Goal: Task Accomplishment & Management: Complete application form

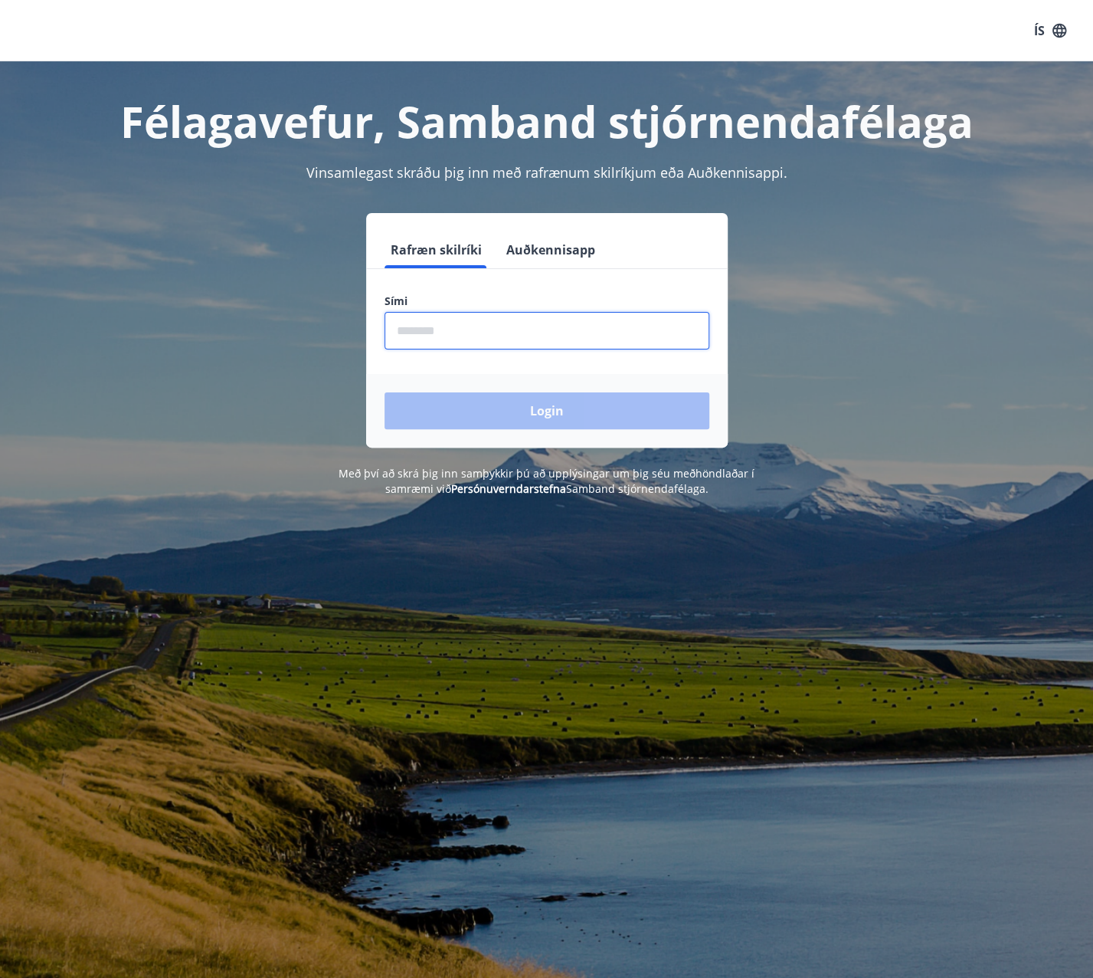
click at [591, 327] on input "phone" at bounding box center [547, 331] width 325 height 38
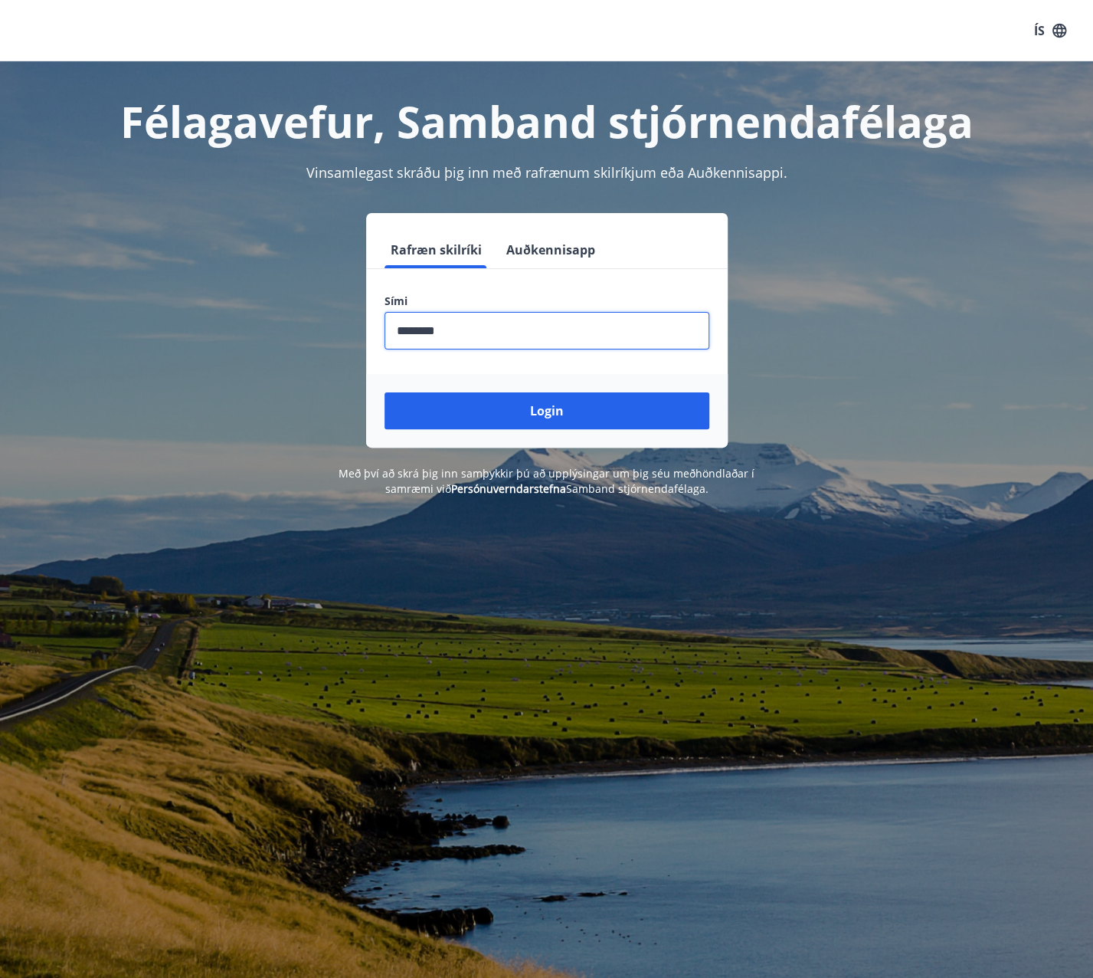
type input "********"
click at [385, 392] on button "Login" at bounding box center [547, 410] width 325 height 37
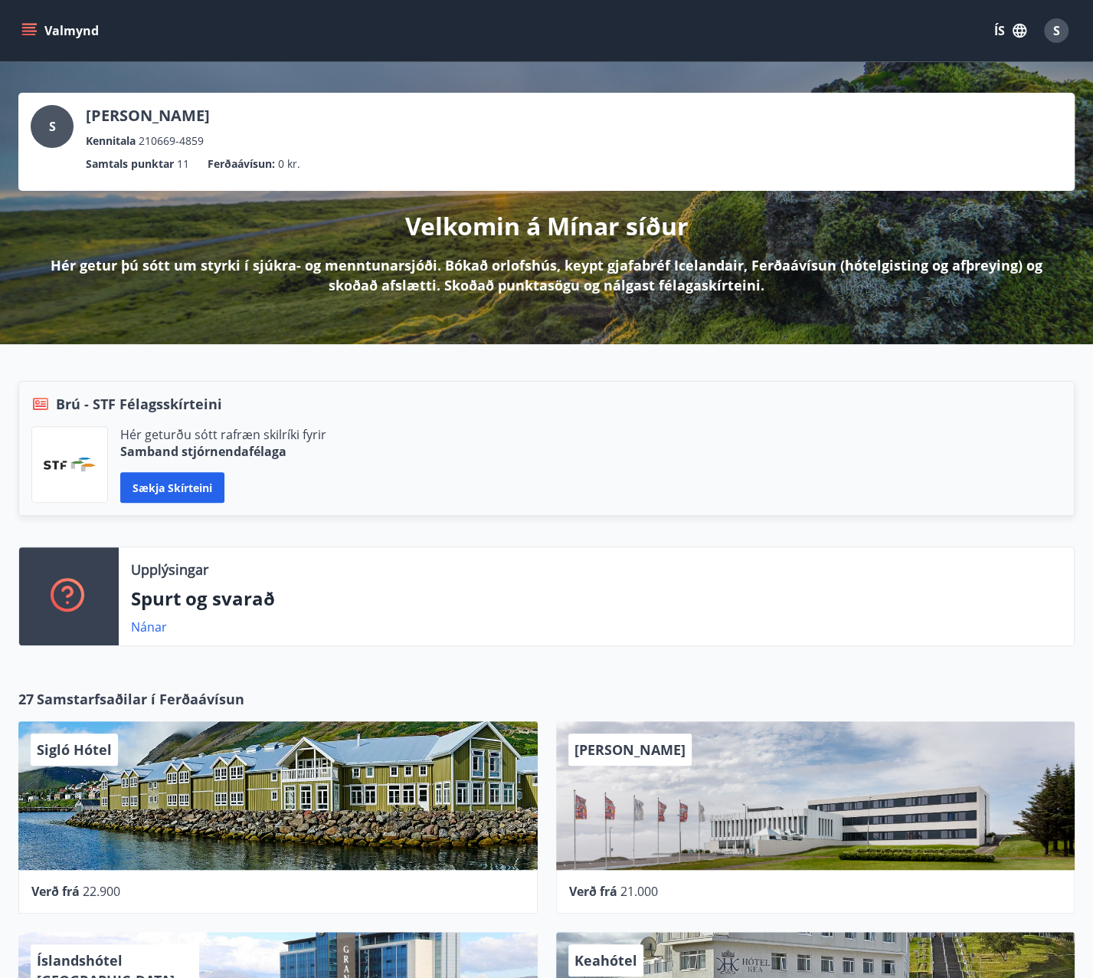
click at [25, 30] on icon "menu" at bounding box center [28, 30] width 15 height 15
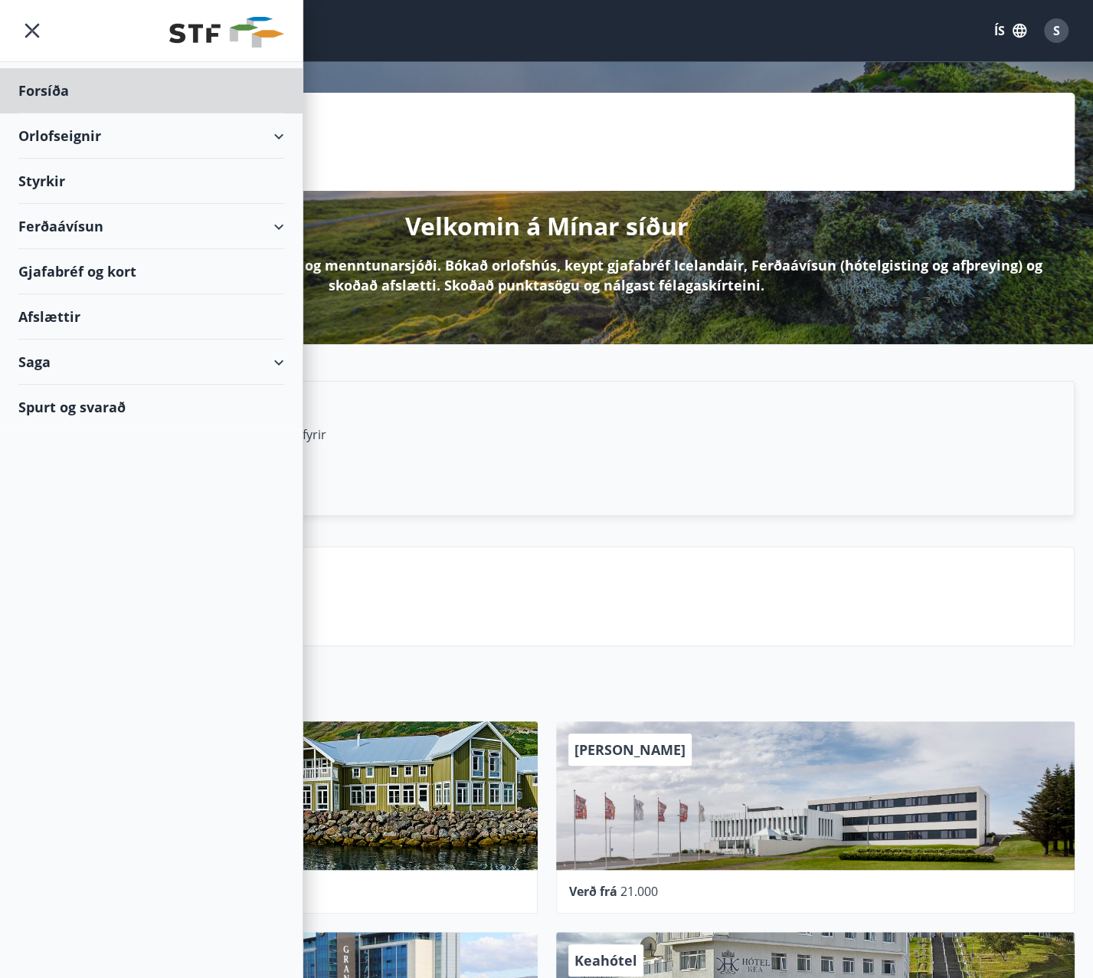
click at [38, 177] on div "Styrkir" at bounding box center [151, 181] width 266 height 45
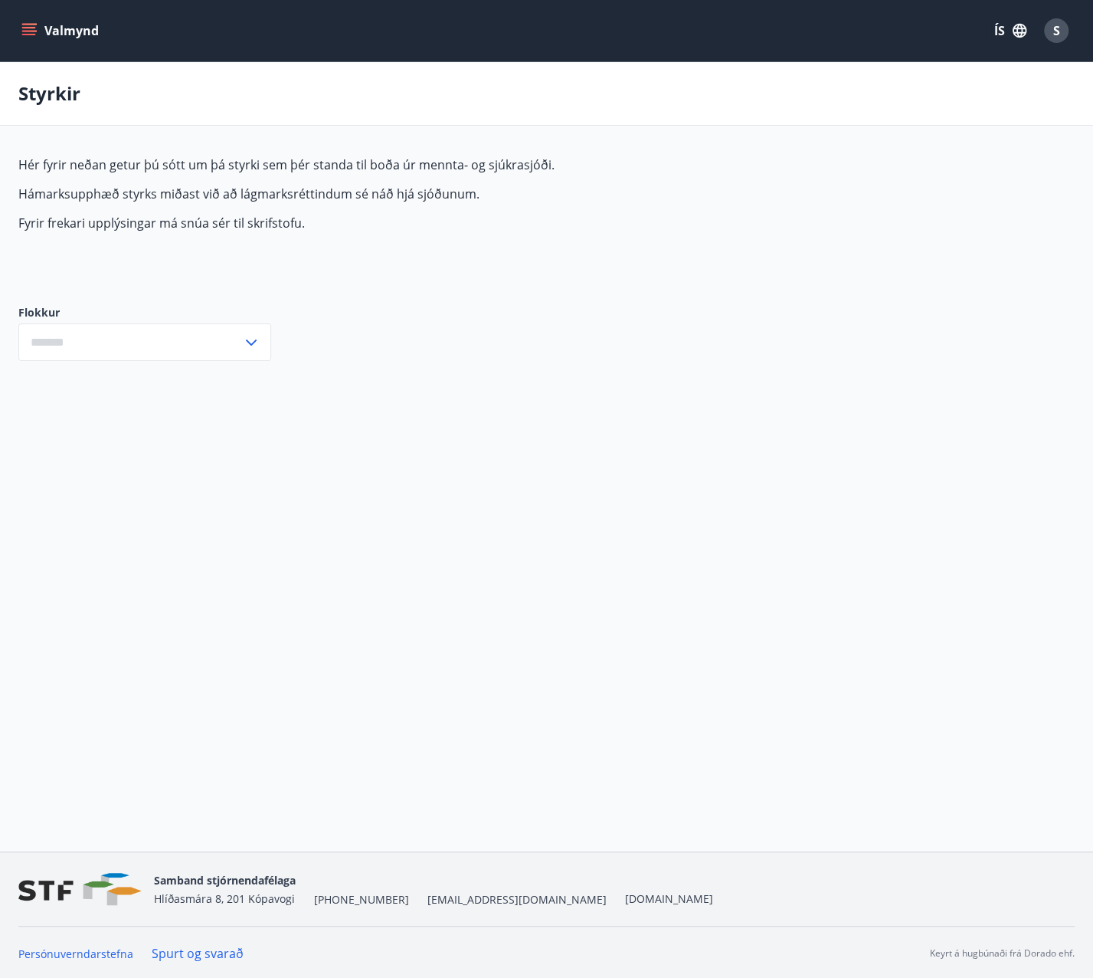
type input "***"
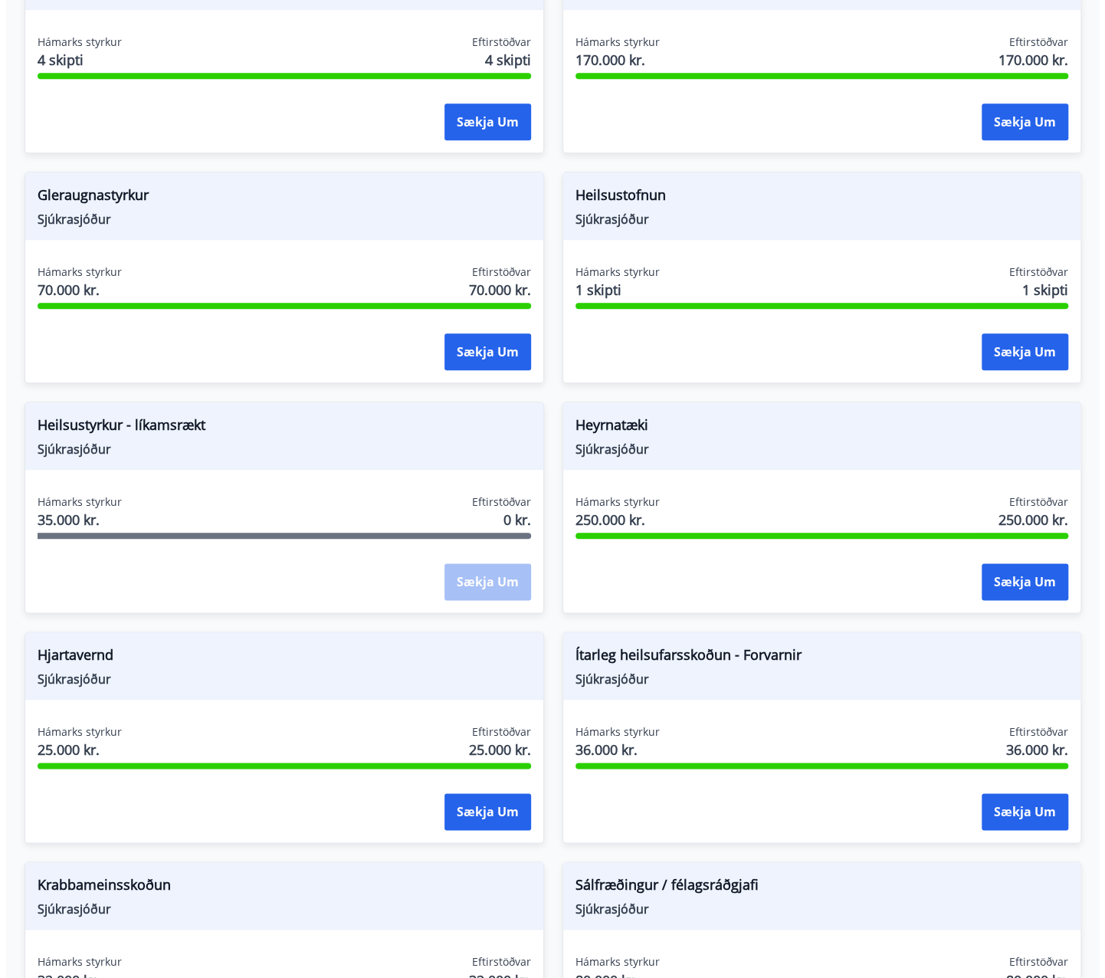
scroll to position [766, 0]
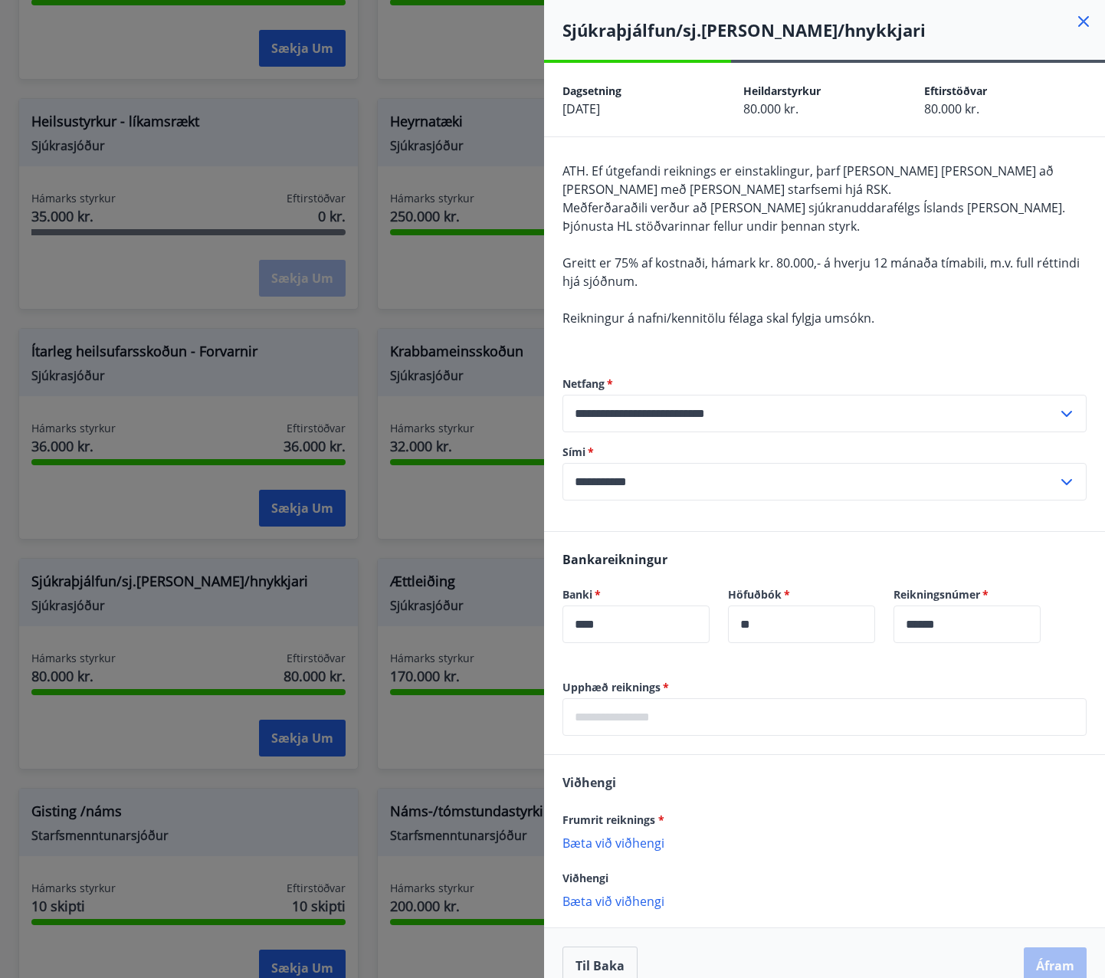
click at [633, 841] on p "Bæta við viðhengi" at bounding box center [824, 841] width 524 height 15
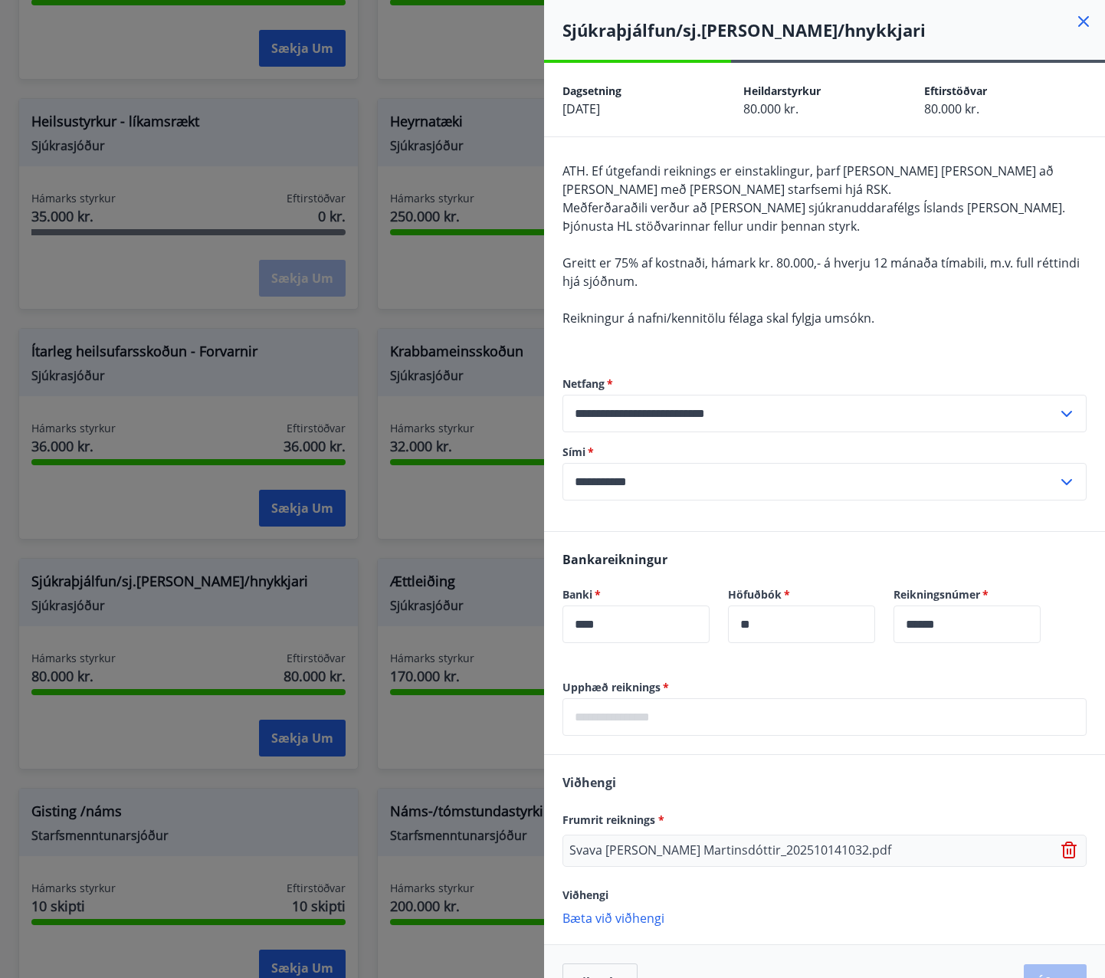
scroll to position [41, 0]
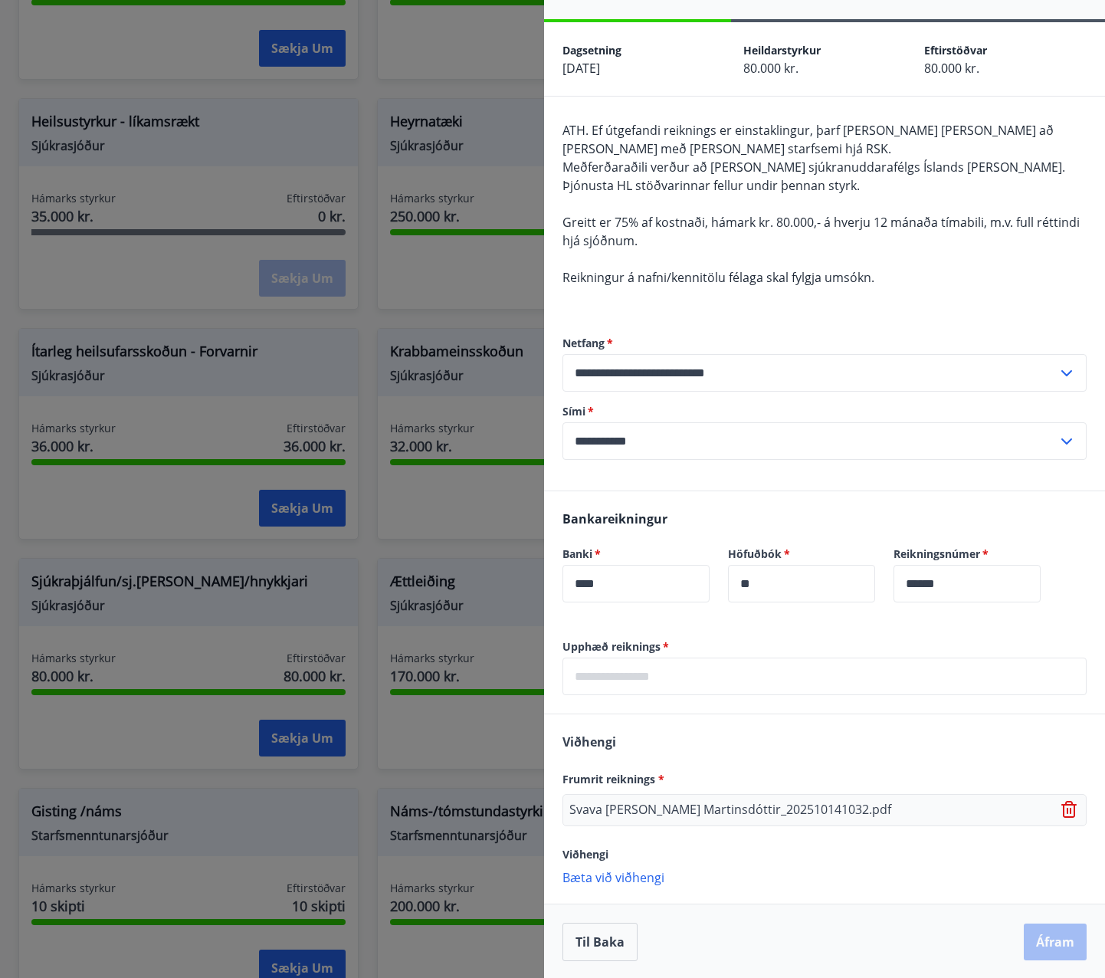
click at [757, 670] on input "text" at bounding box center [824, 676] width 524 height 38
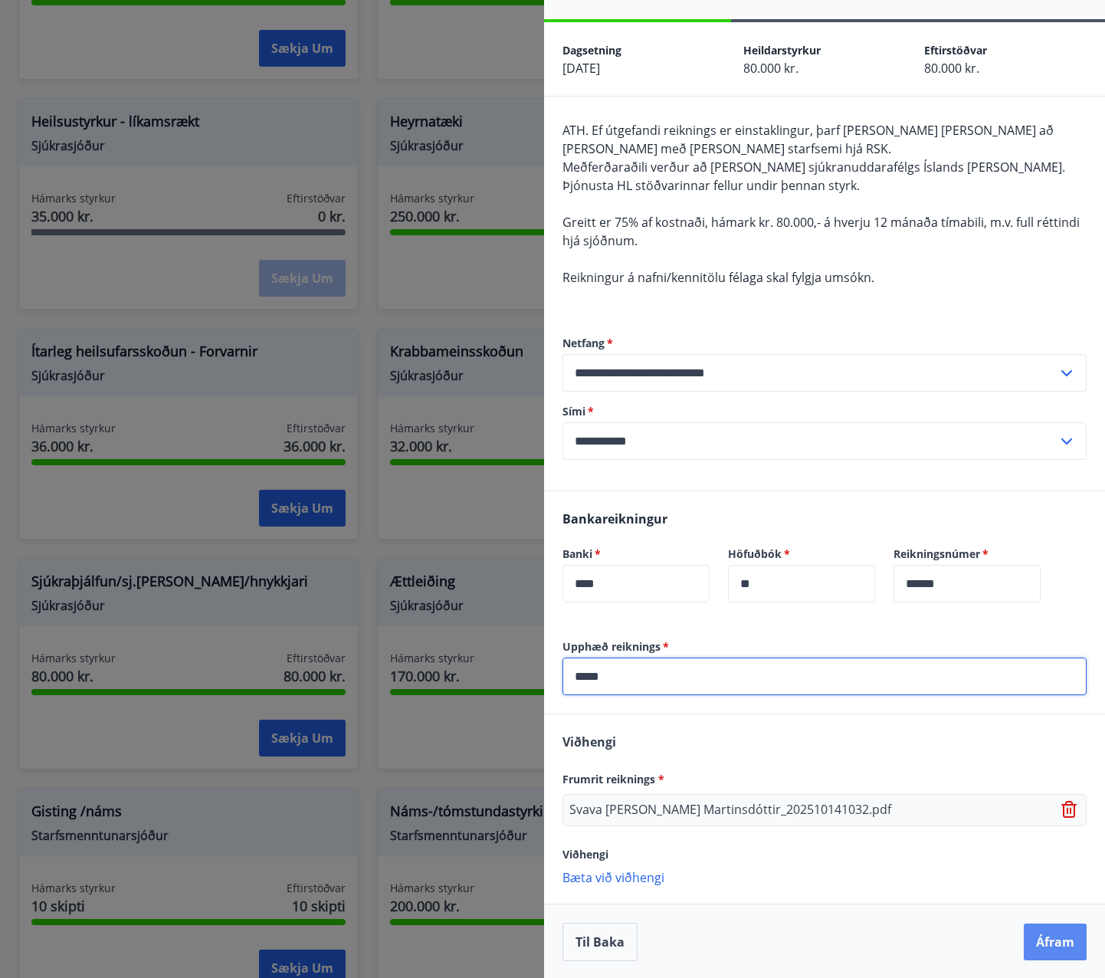
type input "*****"
click at [1046, 938] on button "Áfram" at bounding box center [1054, 941] width 63 height 37
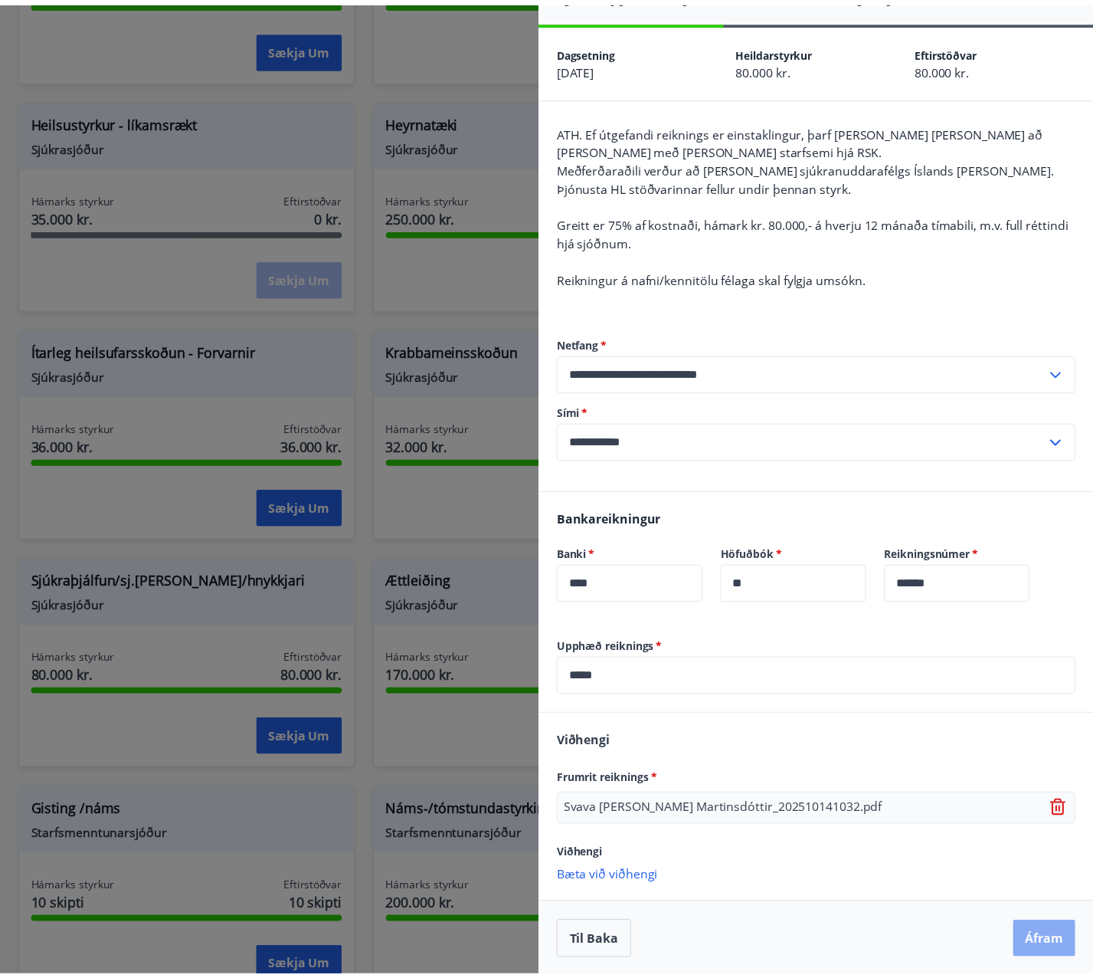
scroll to position [0, 0]
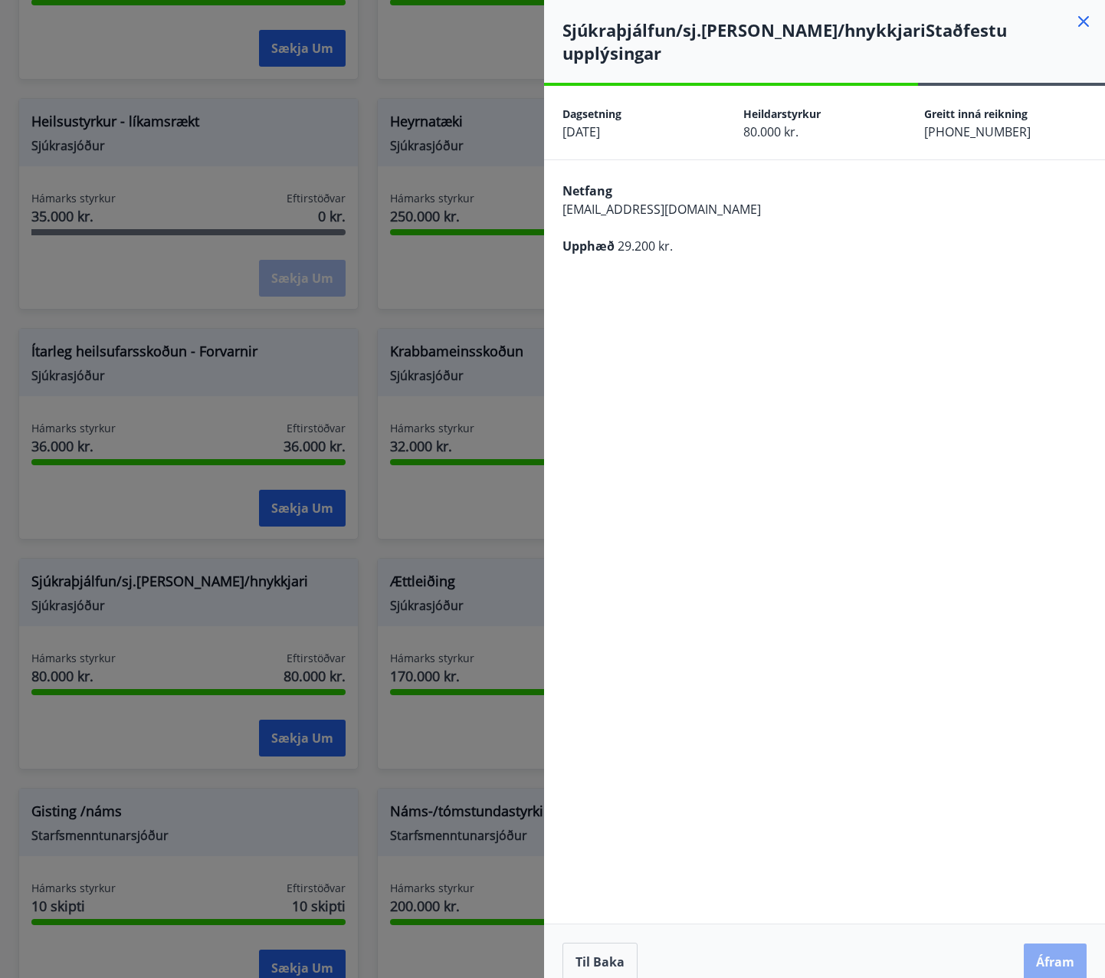
click at [1051, 943] on button "Áfram" at bounding box center [1054, 961] width 63 height 37
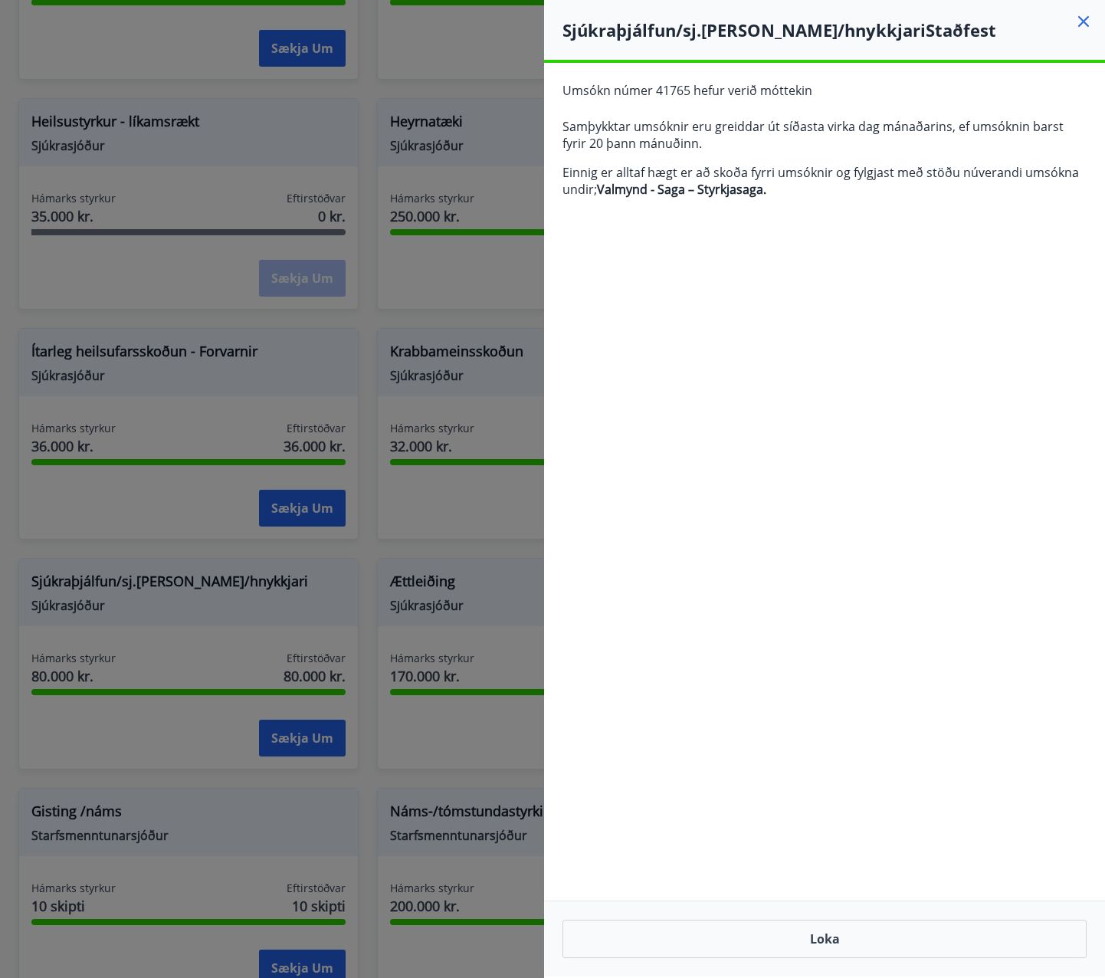
click at [1082, 25] on icon at bounding box center [1083, 21] width 18 height 18
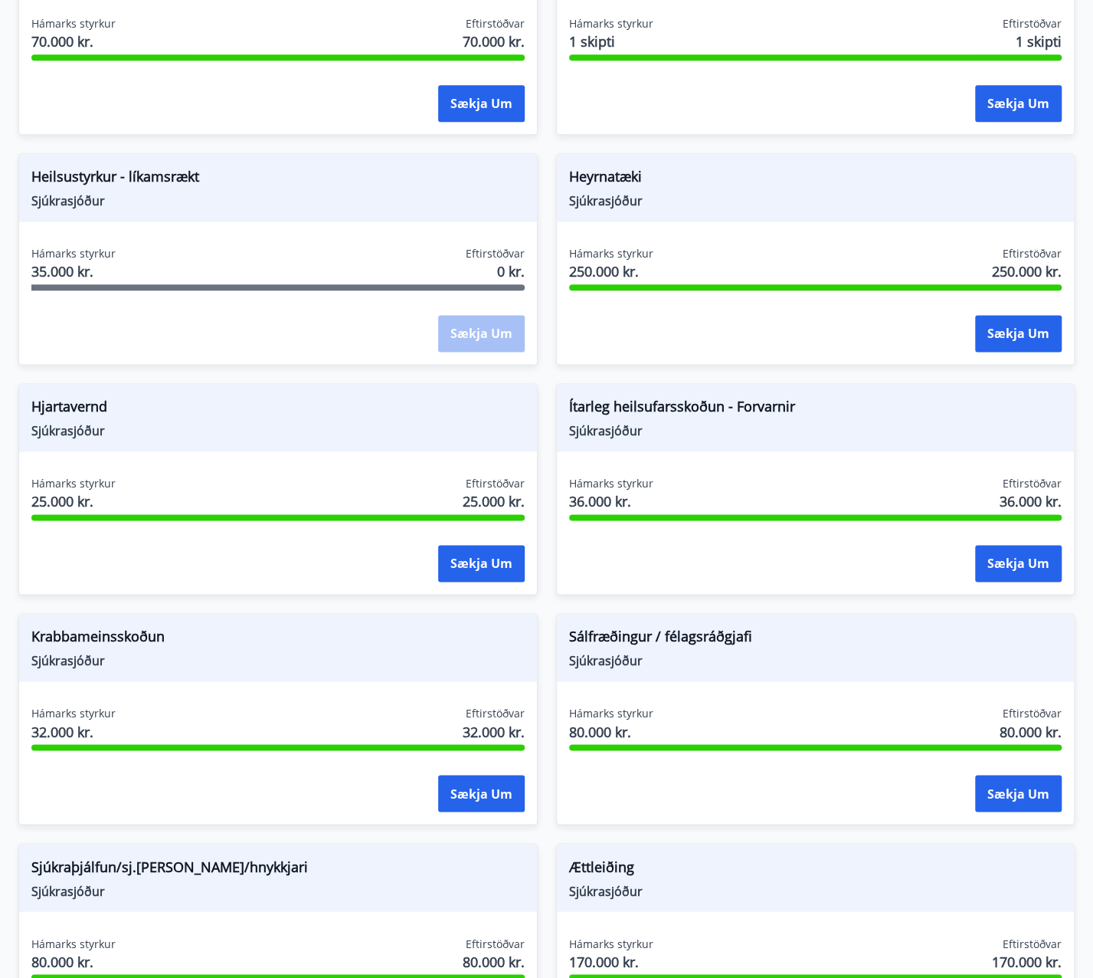
scroll to position [930, 0]
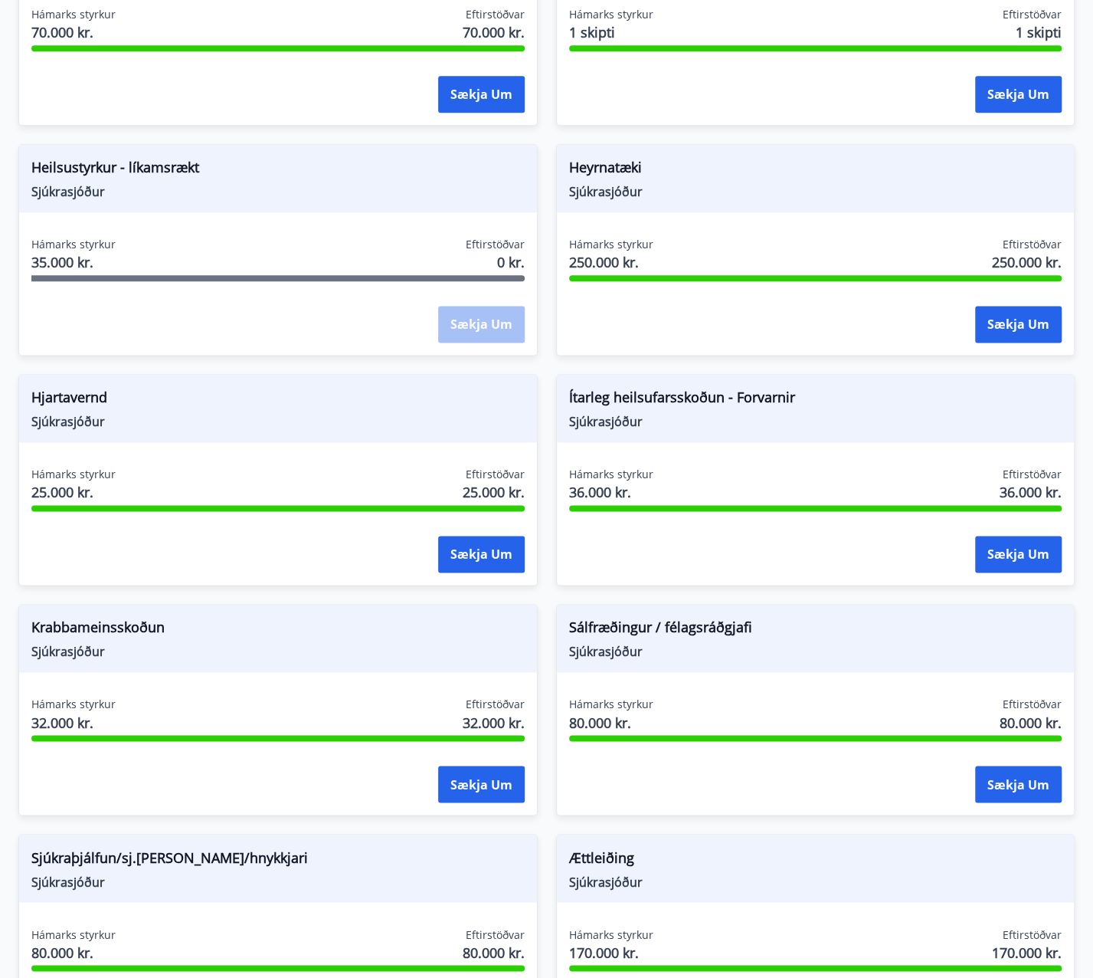
drag, startPoint x: 487, startPoint y: 651, endPoint x: 498, endPoint y: 653, distance: 11.0
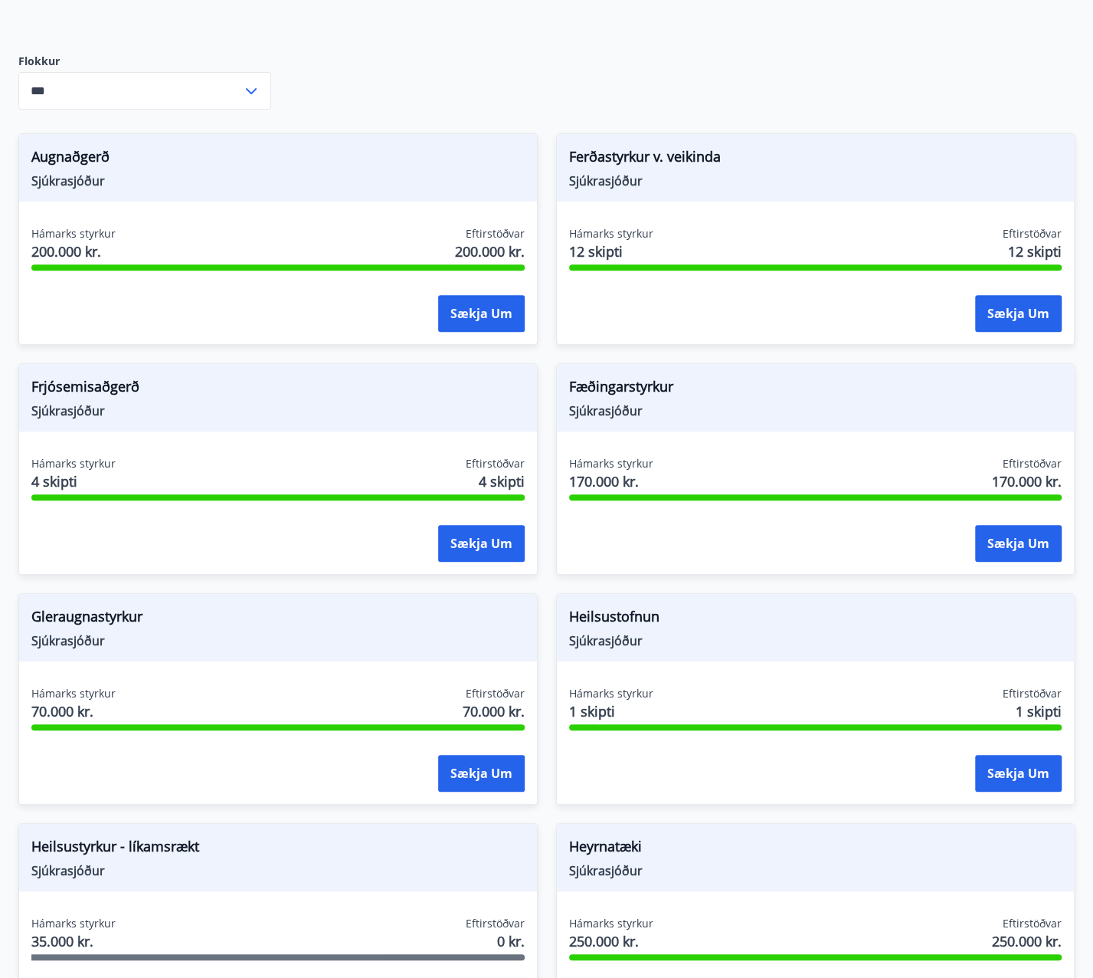
scroll to position [0, 0]
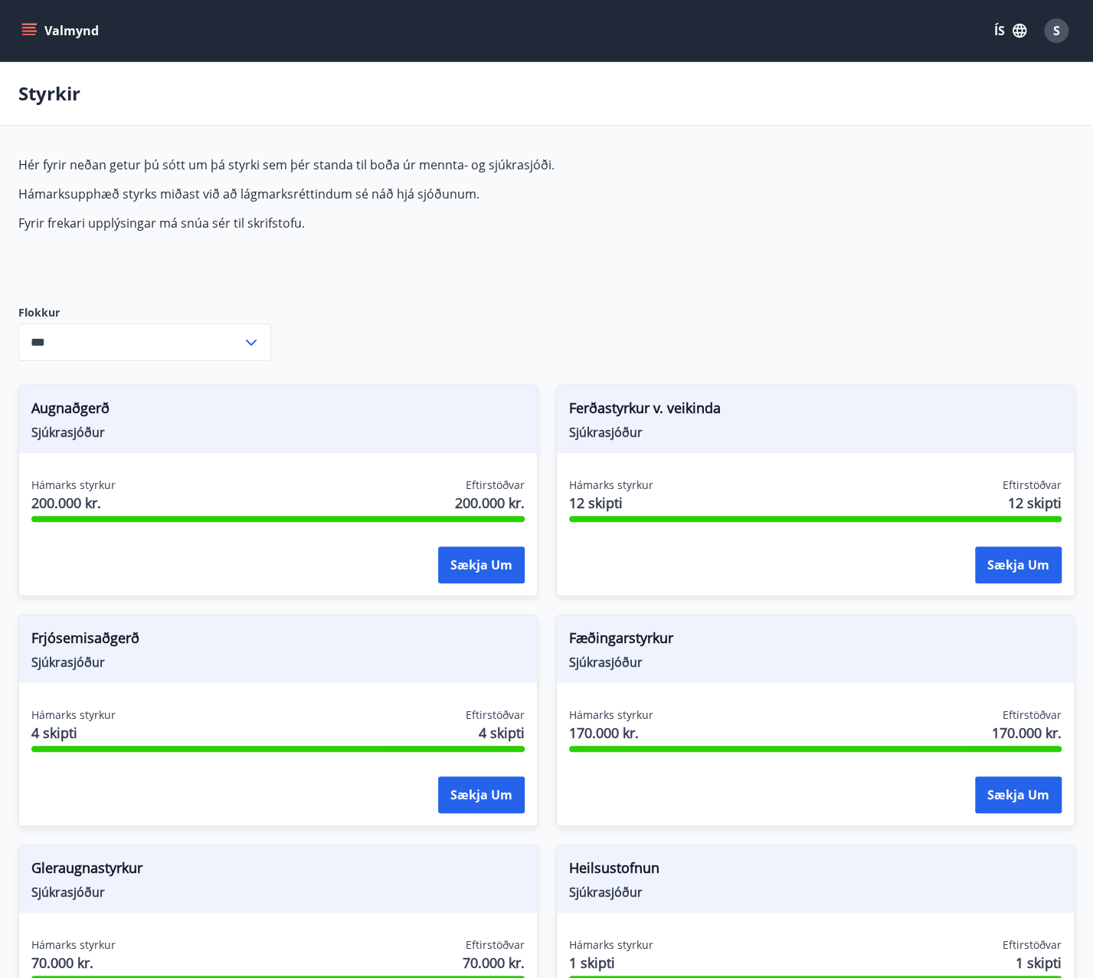
click at [31, 30] on icon "menu" at bounding box center [28, 30] width 15 height 15
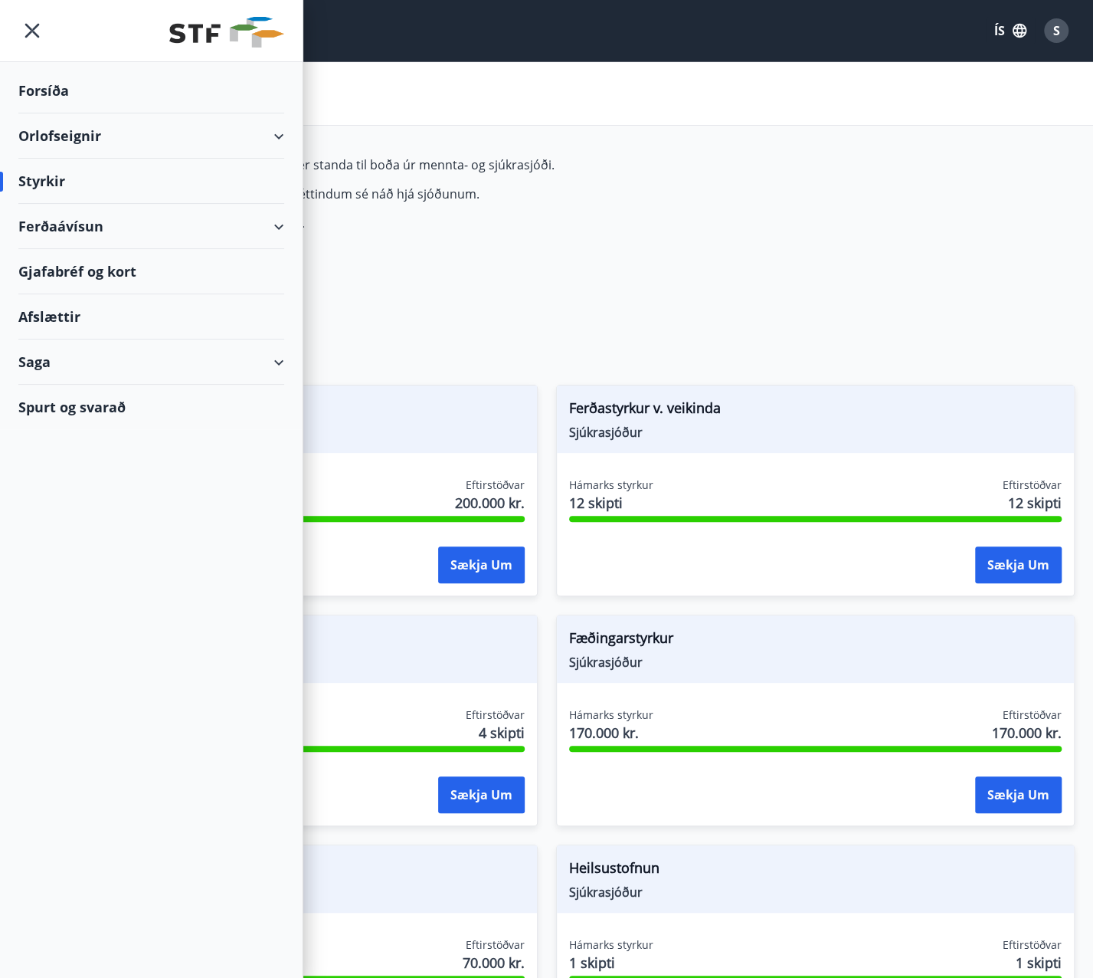
click at [260, 226] on div "Ferðaávísun" at bounding box center [151, 226] width 266 height 45
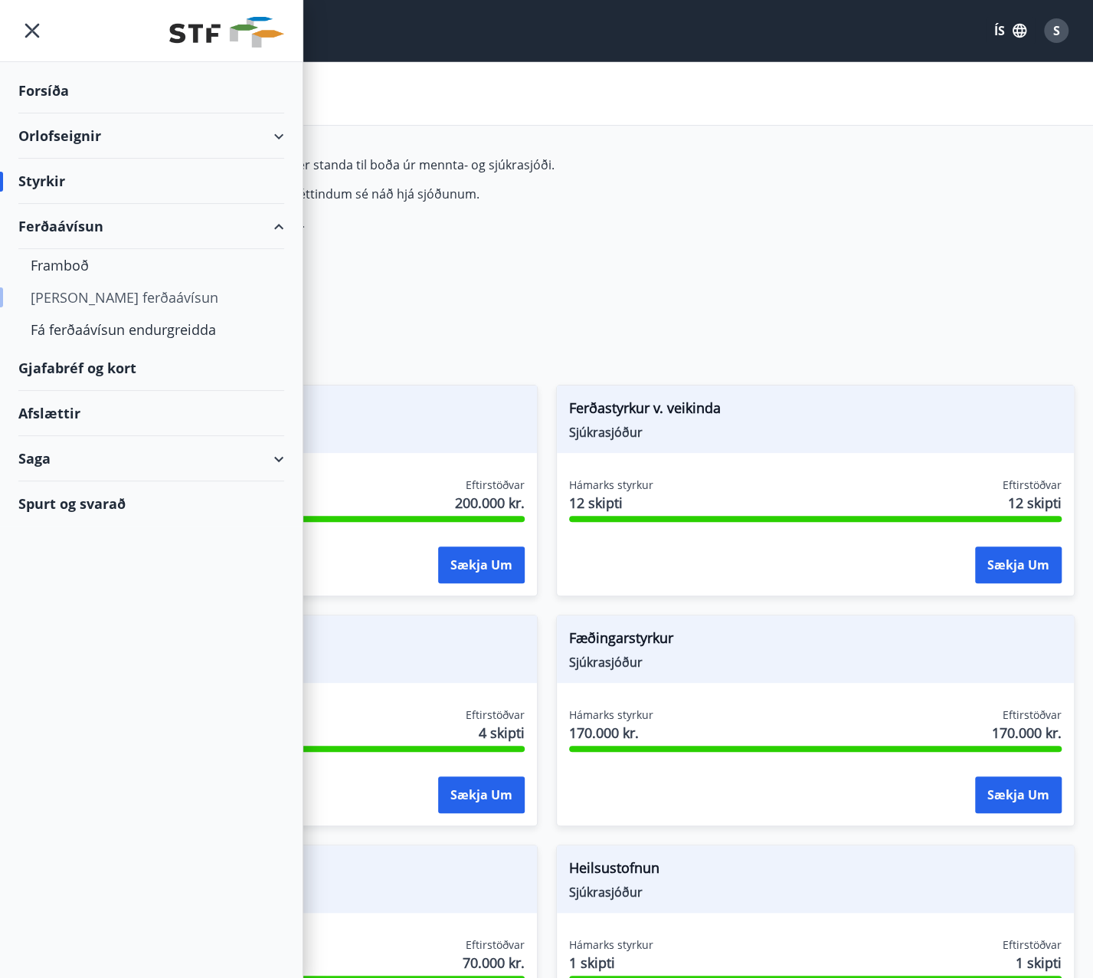
click at [90, 296] on div "Kaupa ferðaávísun" at bounding box center [151, 297] width 241 height 32
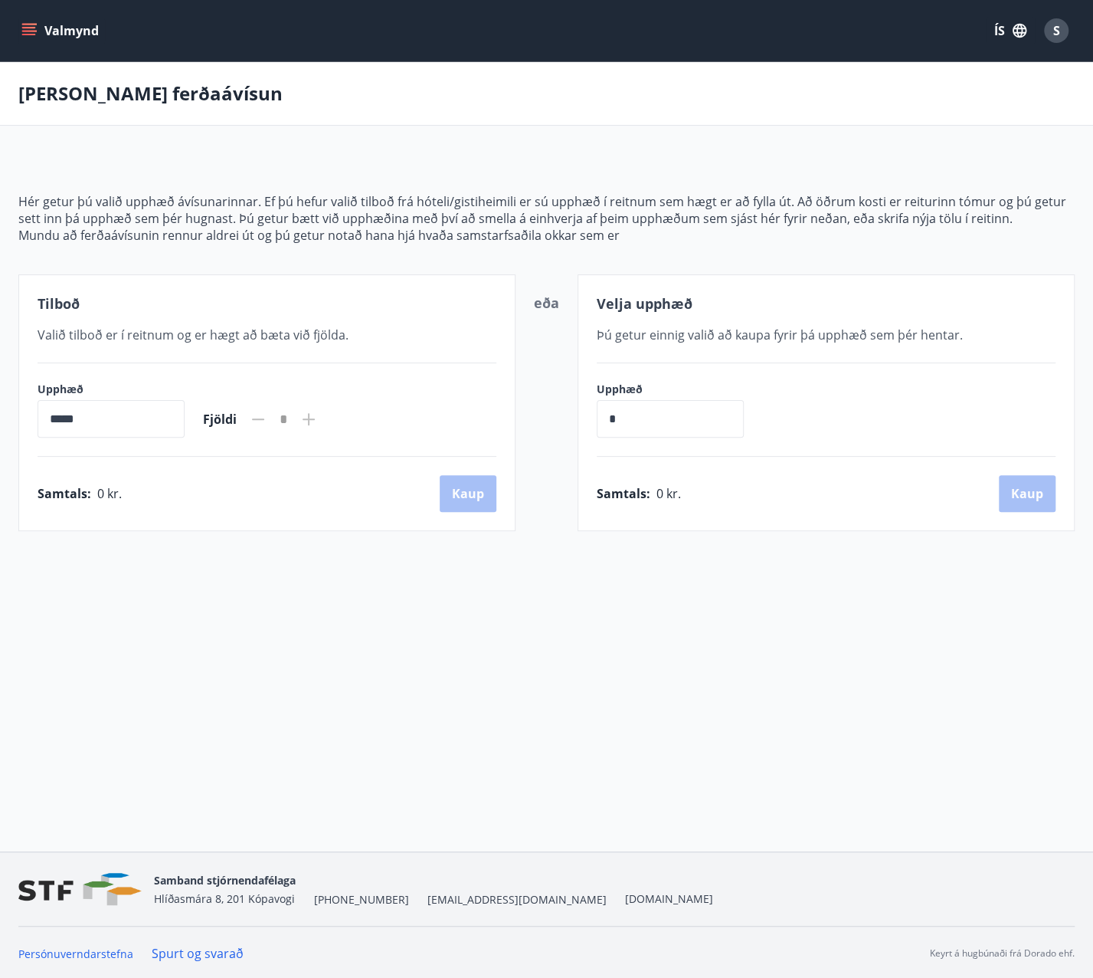
click at [28, 29] on icon "menu" at bounding box center [28, 30] width 15 height 15
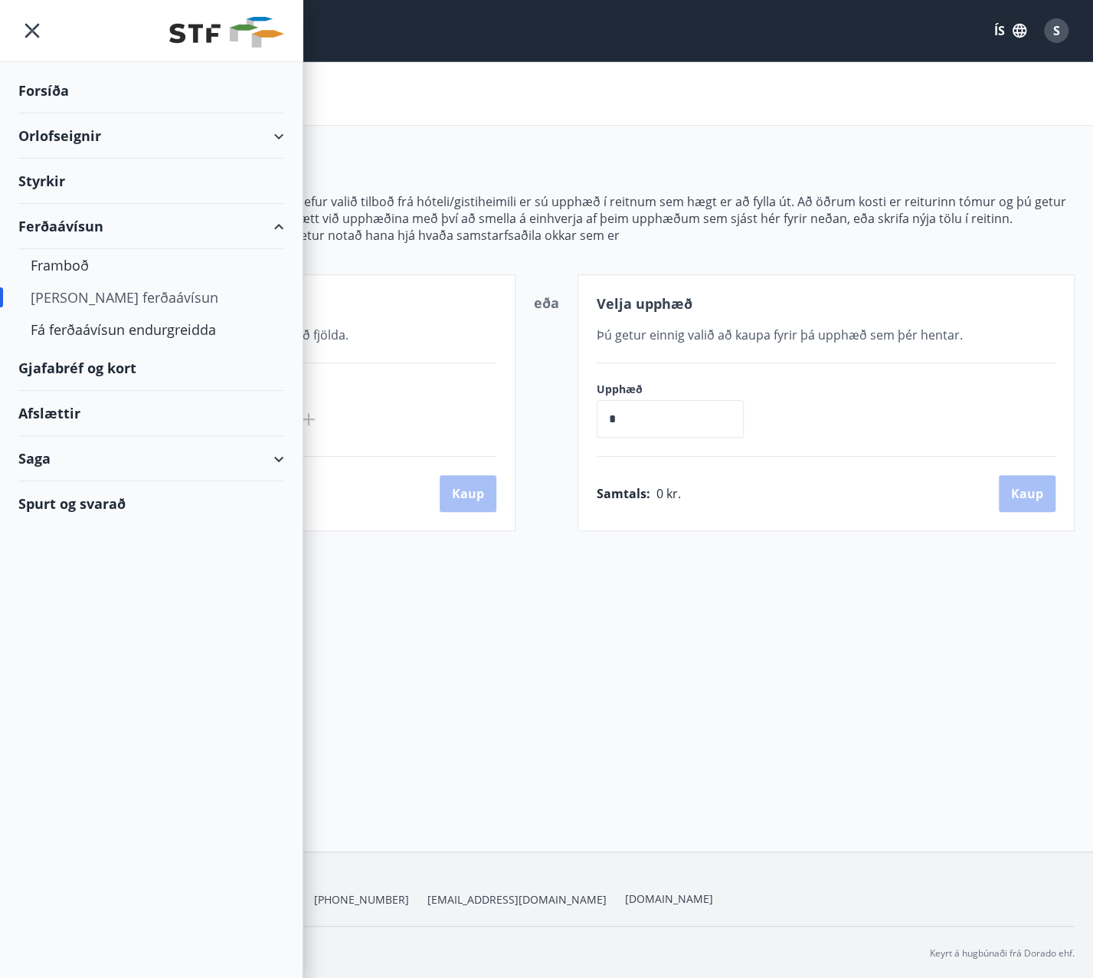
click at [87, 133] on div "Orlofseignir" at bounding box center [151, 135] width 266 height 45
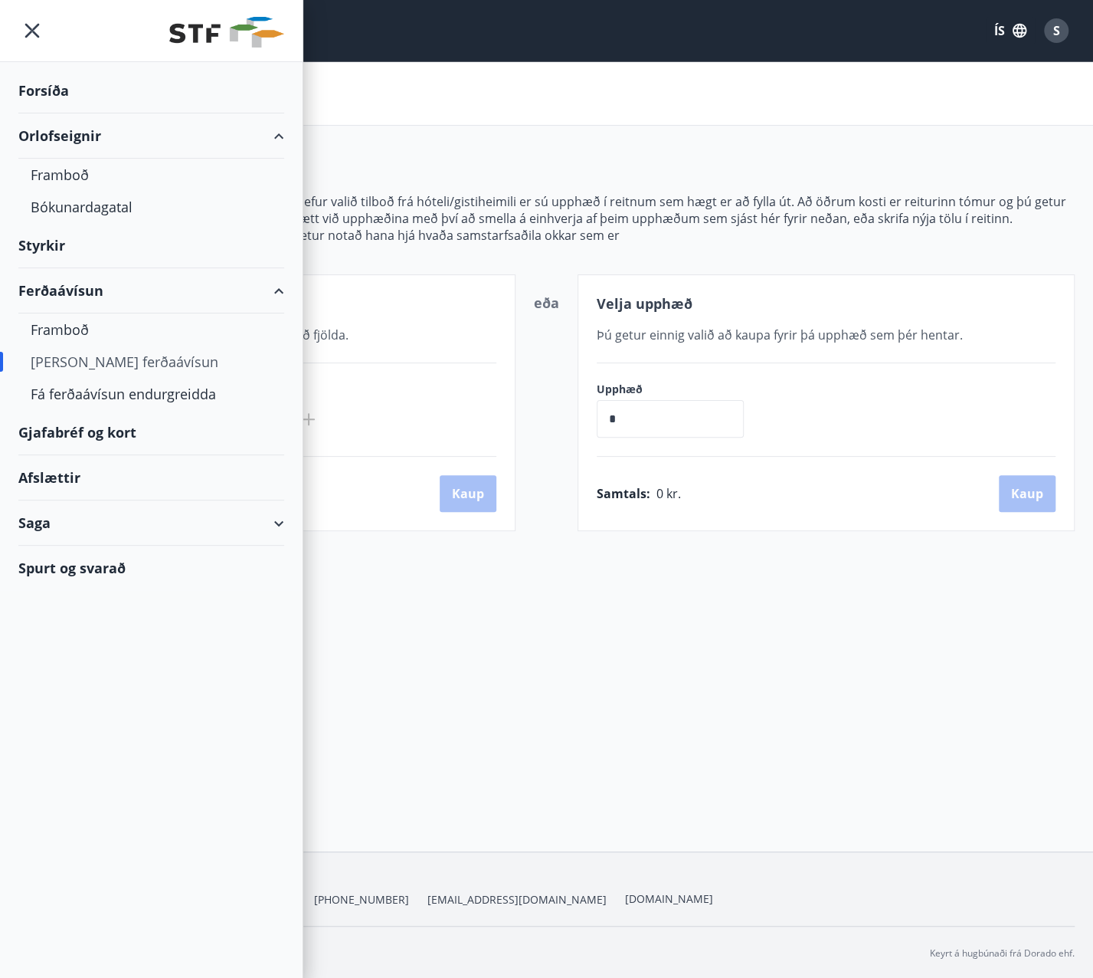
click at [85, 425] on div "Gjafabréf og kort" at bounding box center [151, 432] width 266 height 45
